Goal: Task Accomplishment & Management: Use online tool/utility

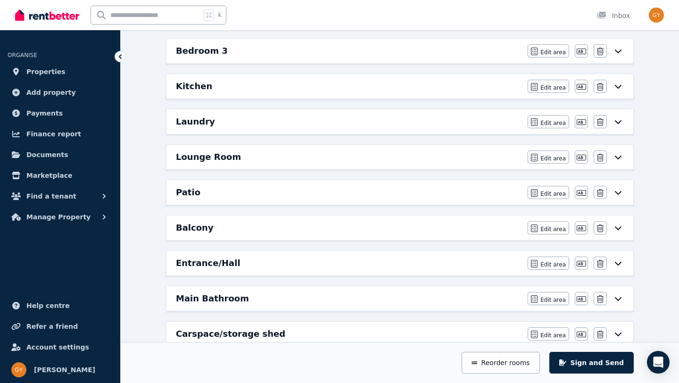
scroll to position [202, 0]
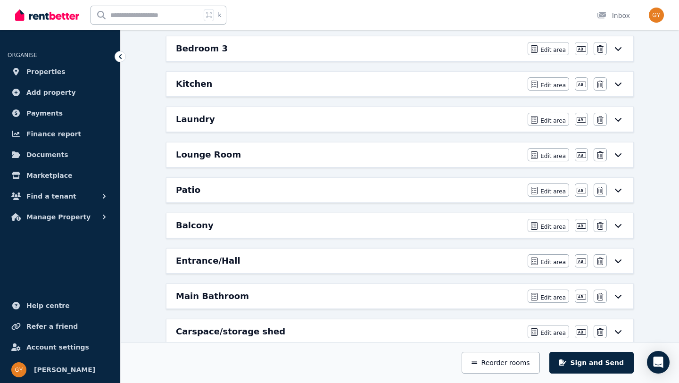
click at [403, 86] on div "Kitchen" at bounding box center [349, 83] width 346 height 13
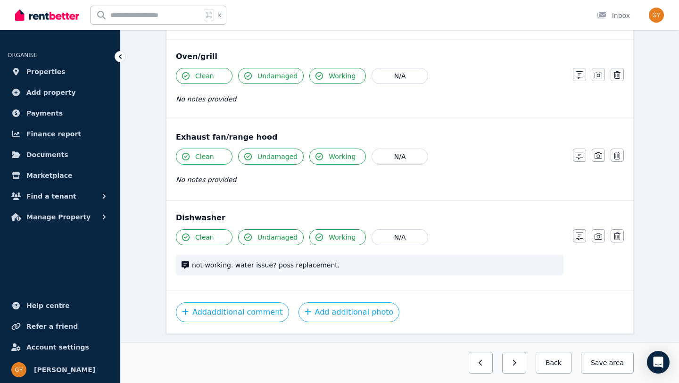
scroll to position [998, 0]
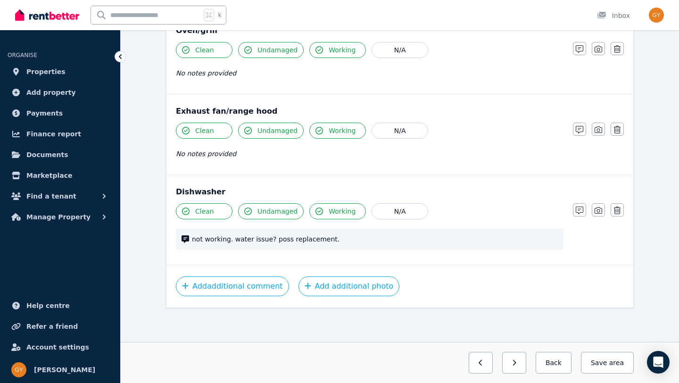
click at [334, 210] on span "Working" at bounding box center [342, 210] width 27 height 9
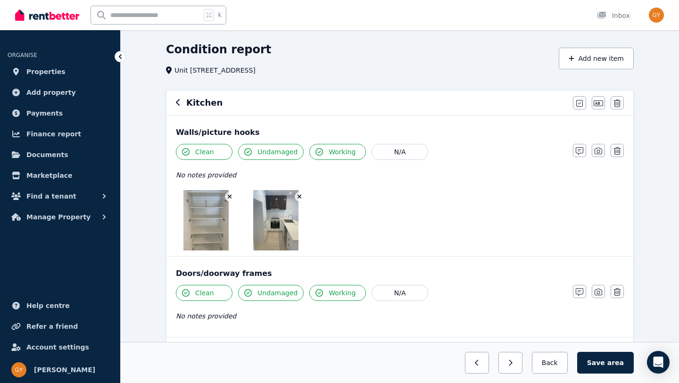
scroll to position [0, 0]
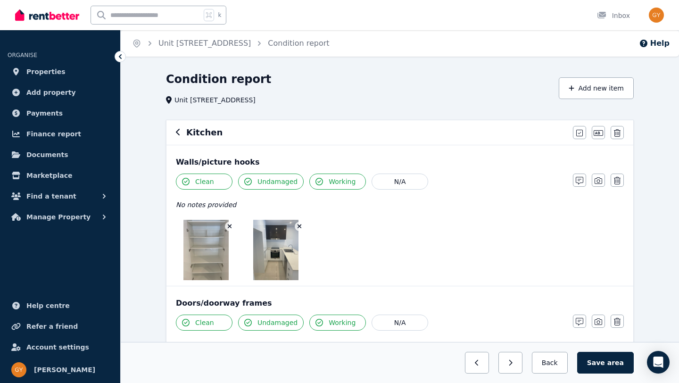
click at [175, 133] on div "Kitchen [PERSON_NAME] all items as good Edit name Delete" at bounding box center [399, 132] width 467 height 25
click at [180, 133] on icon "button" at bounding box center [178, 132] width 5 height 8
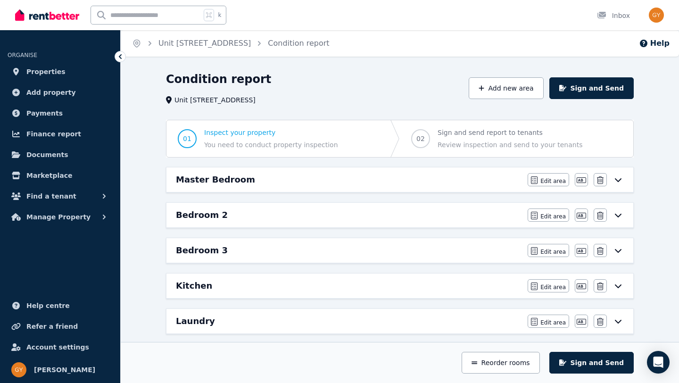
click at [282, 179] on div "Master Bedroom" at bounding box center [349, 179] width 346 height 13
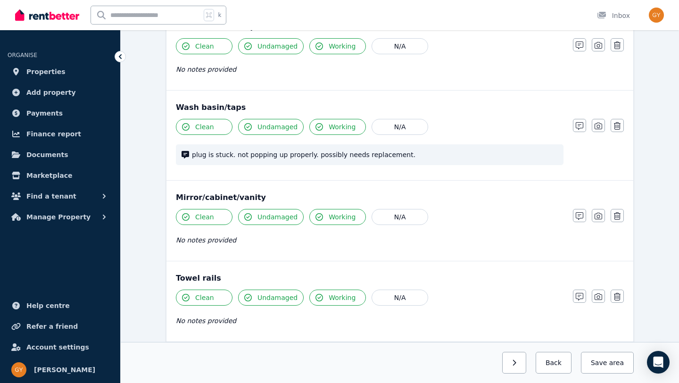
scroll to position [866, 0]
click at [329, 130] on span "Working" at bounding box center [342, 127] width 27 height 9
click at [603, 363] on button "Save area" at bounding box center [605, 363] width 57 height 22
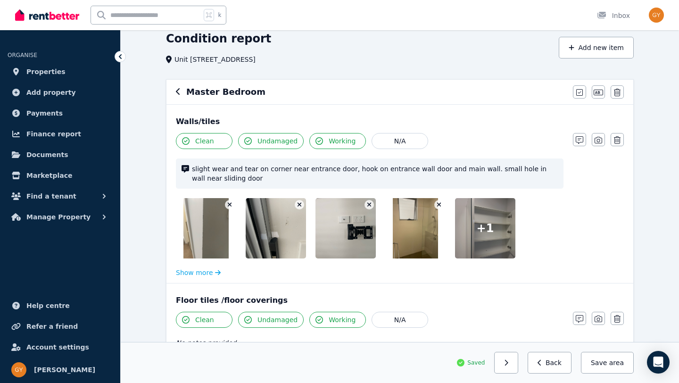
scroll to position [0, 0]
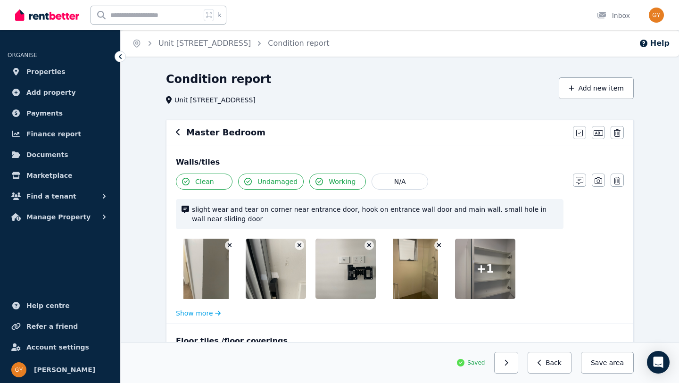
click at [177, 132] on icon "button" at bounding box center [178, 132] width 4 height 7
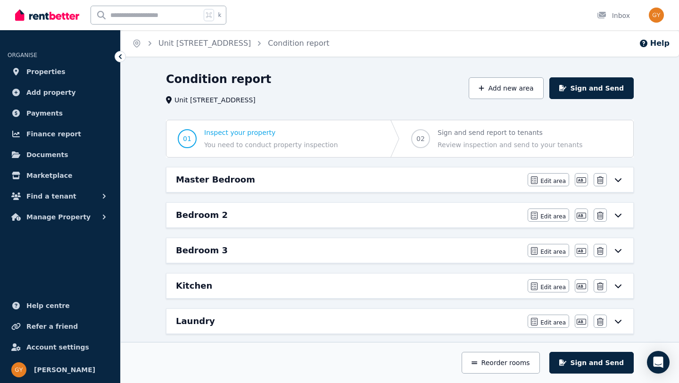
click at [218, 286] on div "Kitchen" at bounding box center [349, 285] width 346 height 13
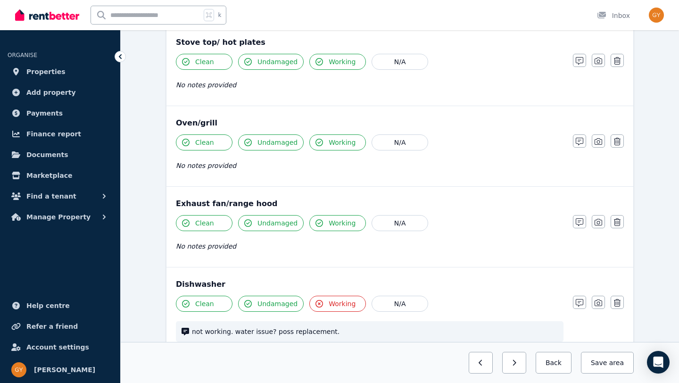
scroll to position [906, 0]
click at [577, 222] on icon "button" at bounding box center [580, 222] width 8 height 8
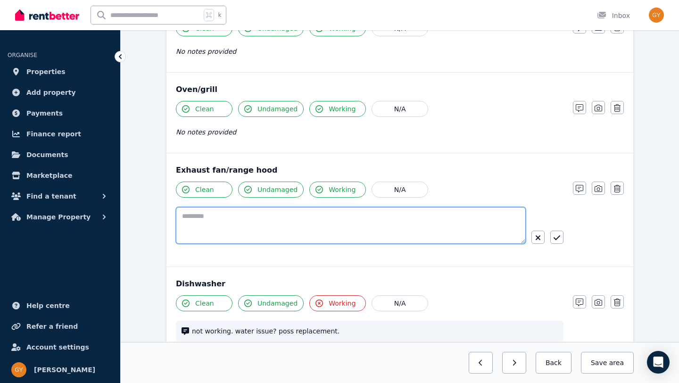
click at [231, 230] on textarea at bounding box center [351, 225] width 350 height 37
type textarea "**********"
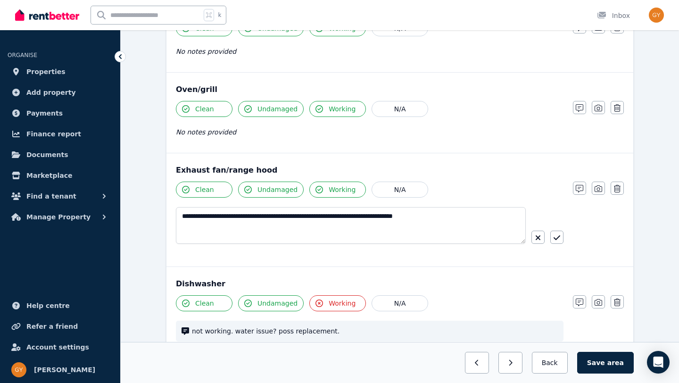
click at [334, 189] on span "Working" at bounding box center [342, 189] width 27 height 9
click at [559, 237] on icon "button" at bounding box center [556, 237] width 7 height 5
